Goal: Navigation & Orientation: Find specific page/section

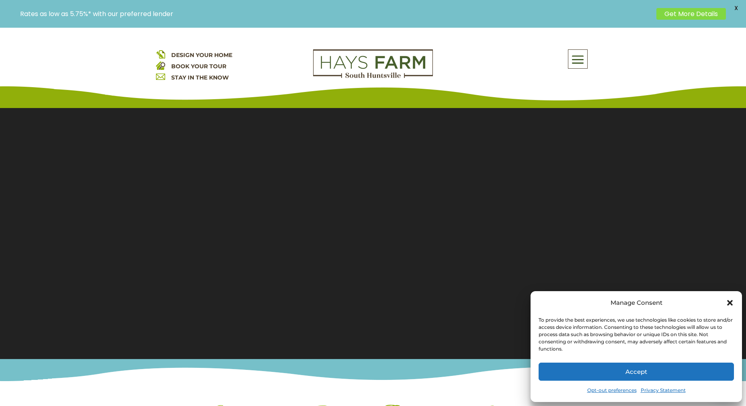
click at [637, 373] on button "Accept" at bounding box center [635, 372] width 195 height 18
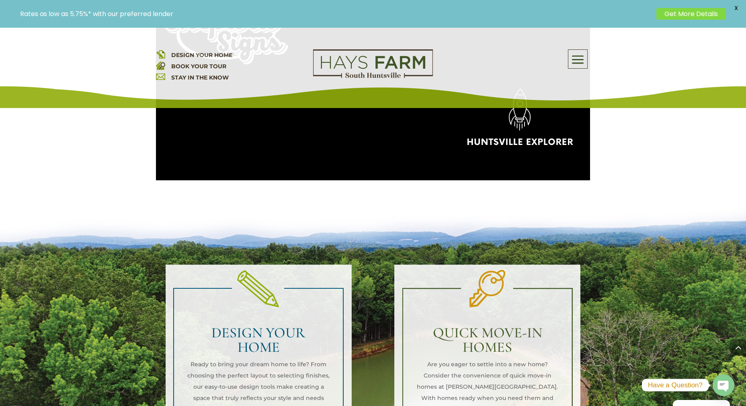
scroll to position [924, 0]
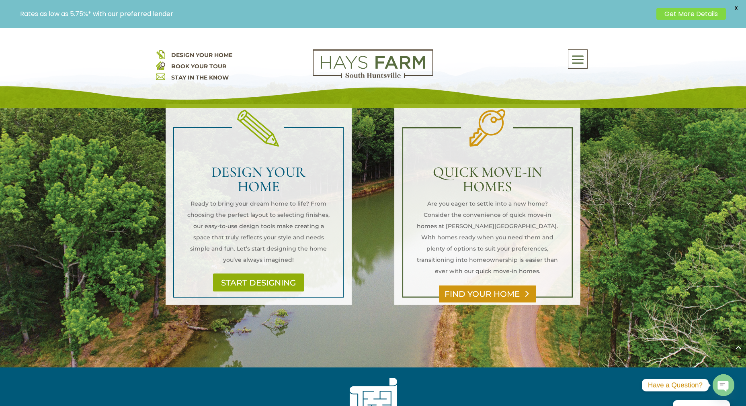
click at [499, 285] on link "FIND YOUR HOME" at bounding box center [487, 294] width 97 height 18
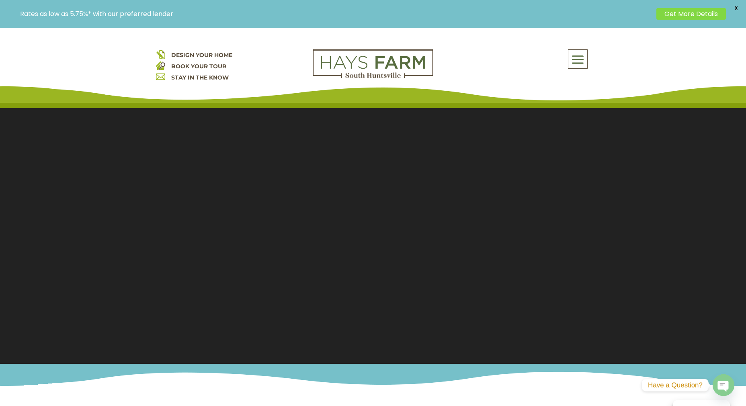
scroll to position [0, 0]
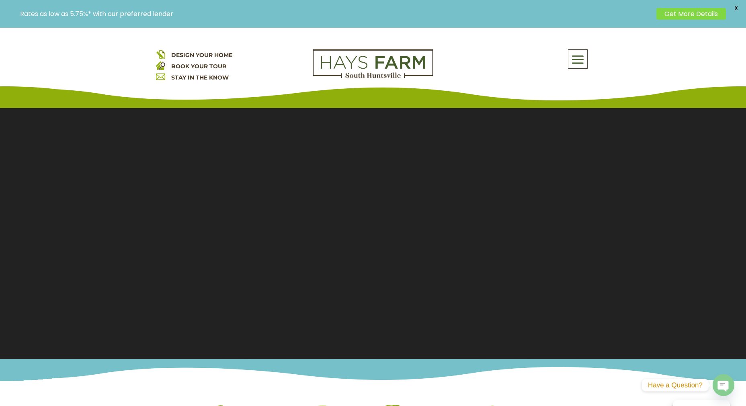
click at [578, 57] on span at bounding box center [577, 60] width 19 height 18
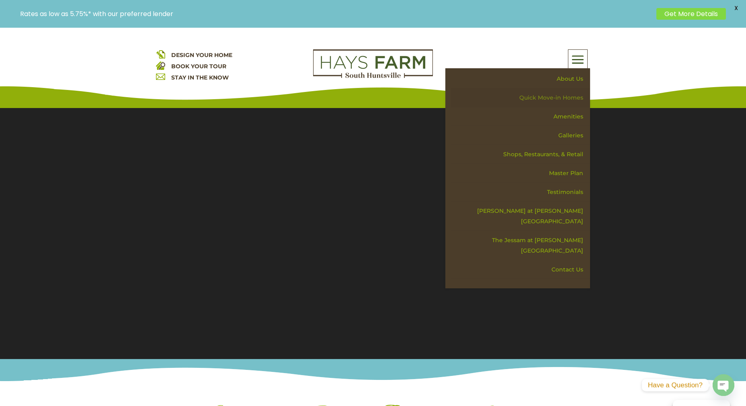
click at [565, 100] on link "Quick Move-in Homes" at bounding box center [520, 97] width 139 height 19
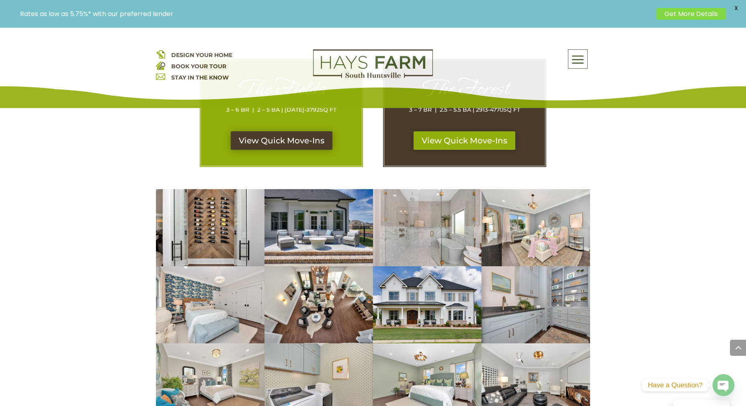
scroll to position [442, 0]
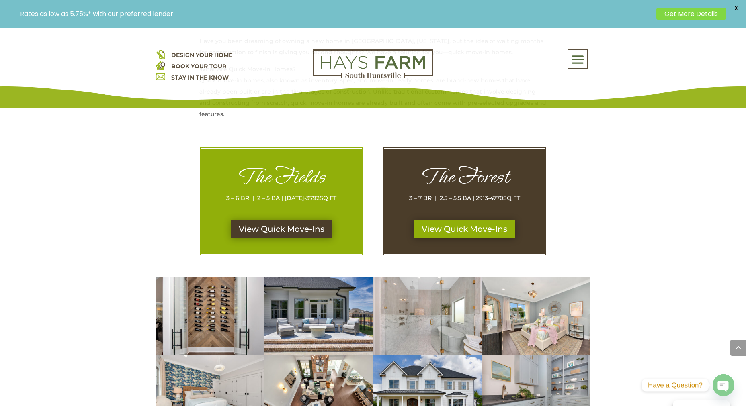
scroll to position [362, 0]
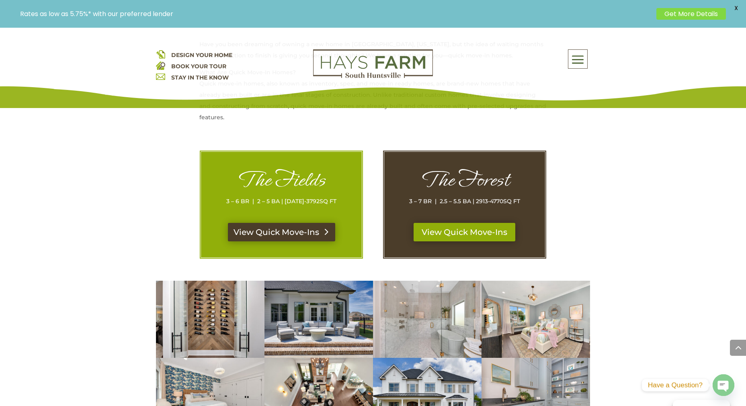
click at [304, 231] on link "View Quick Move-Ins" at bounding box center [281, 232] width 107 height 18
